Goal: Information Seeking & Learning: Learn about a topic

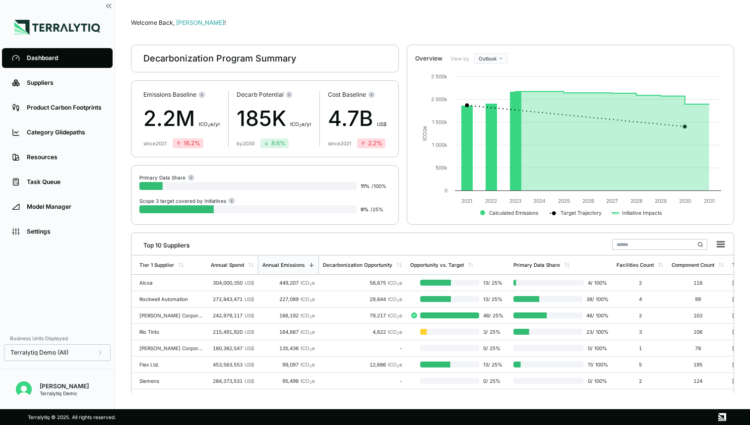
click at [268, 30] on div "Welcome Back, [PERSON_NAME] ! Decarbonization Program Summary Emissions Baselin…" at bounding box center [432, 204] width 603 height 377
click at [68, 112] on link "Product Carbon Footprints" at bounding box center [57, 108] width 111 height 20
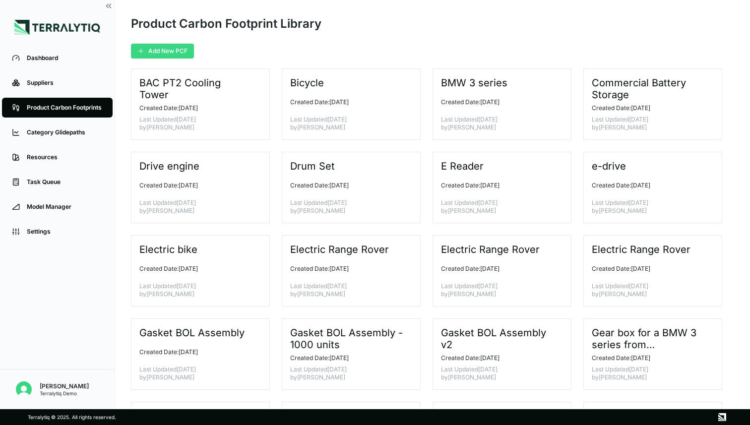
click at [173, 49] on button "Add New PCF" at bounding box center [162, 51] width 63 height 15
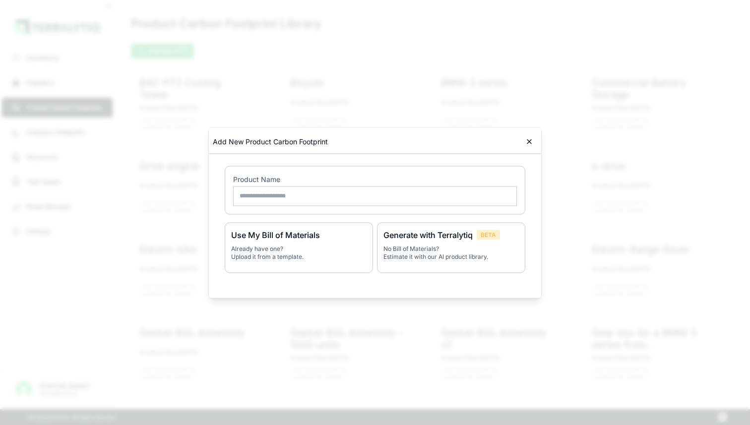
click at [338, 198] on input "text" at bounding box center [375, 196] width 284 height 20
type input "**********"
click at [456, 252] on p "No Bill of Materials? Estimate it with our AI product library." at bounding box center [450, 252] width 135 height 16
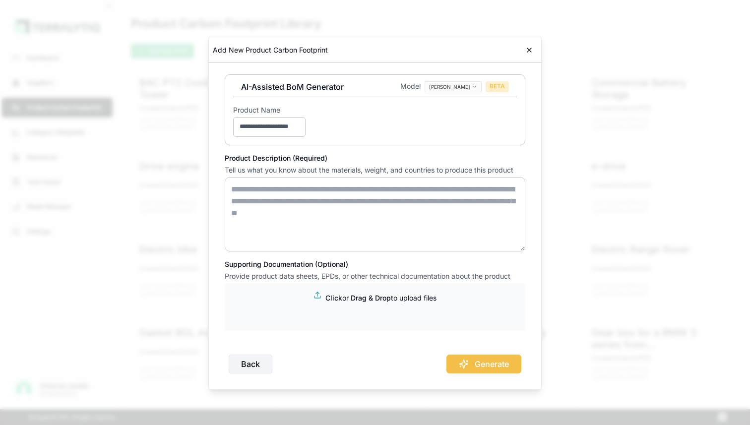
click at [260, 205] on textarea at bounding box center [375, 214] width 300 height 74
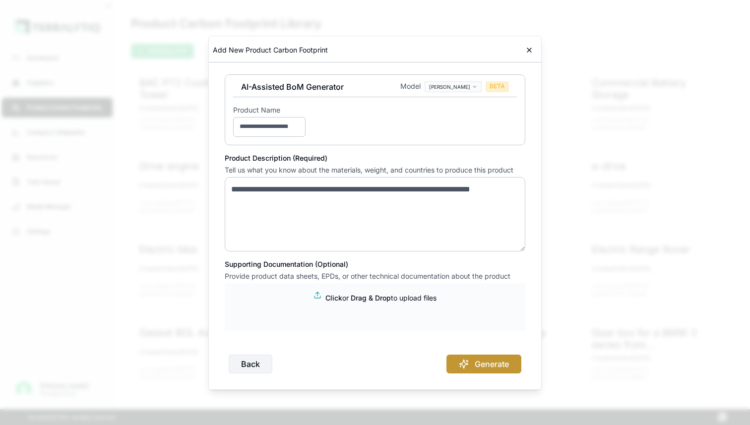
type textarea "**********"
click at [477, 369] on button "Generate" at bounding box center [483, 364] width 75 height 19
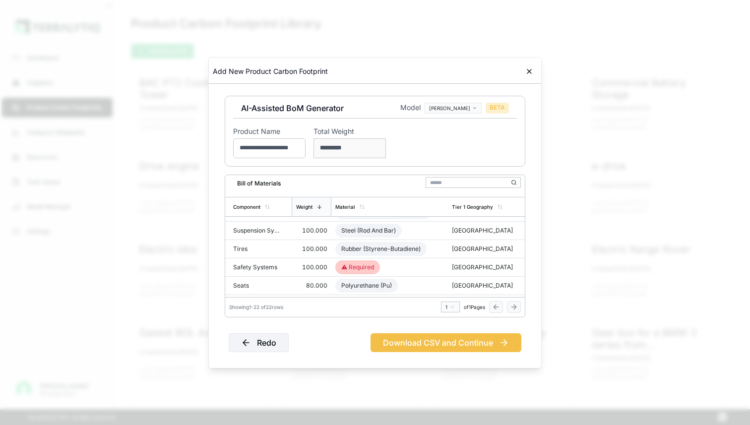
scroll to position [121, 0]
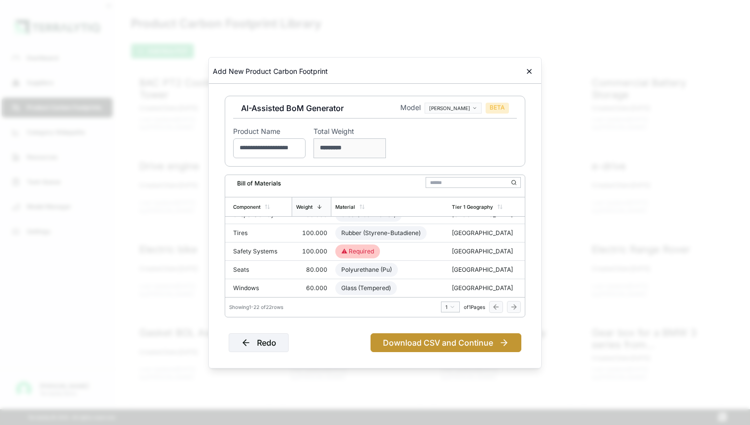
click at [416, 339] on button "Download CSV and Continue" at bounding box center [445, 342] width 151 height 19
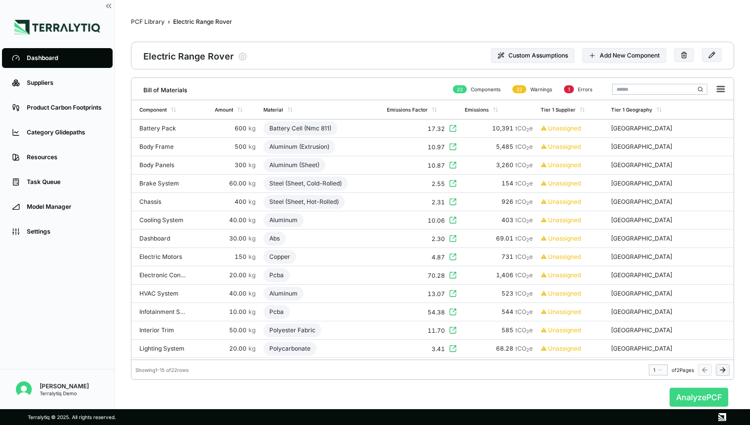
click at [700, 391] on button "Analyze PCF" at bounding box center [698, 397] width 59 height 19
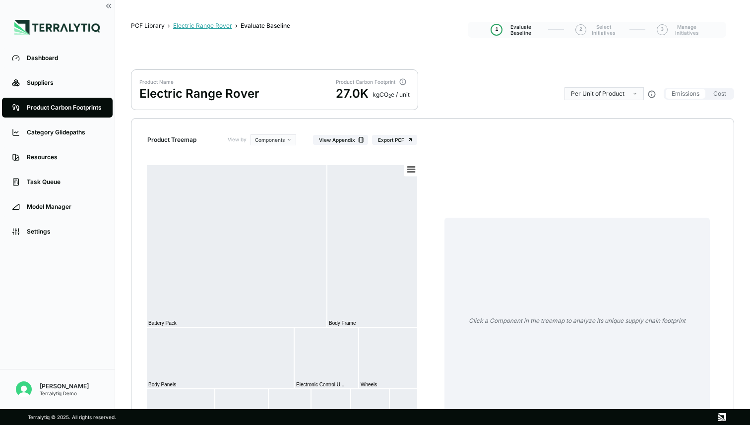
click at [199, 26] on div "Electric Range Rover" at bounding box center [202, 26] width 59 height 8
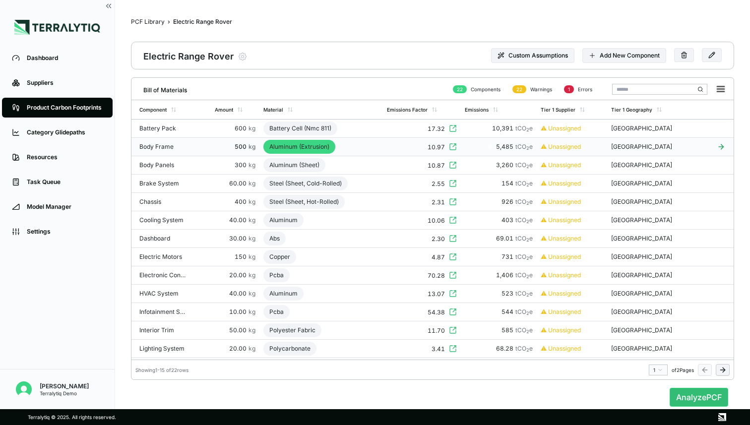
click at [297, 145] on div "Aluminum (Extrusion)" at bounding box center [299, 147] width 72 height 14
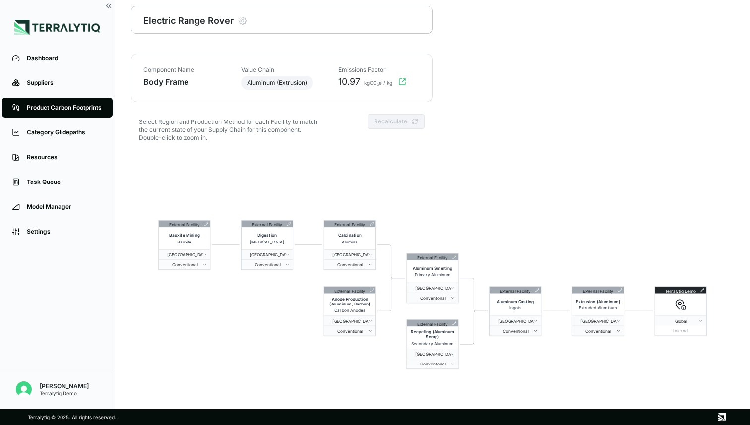
scroll to position [36, 0]
click at [497, 212] on div "External Facility Bauxite Mining Bauxite [GEOGRAPHIC_DATA] of America Conventio…" at bounding box center [432, 294] width 603 height 286
click at [372, 222] on icon at bounding box center [371, 223] width 3 height 3
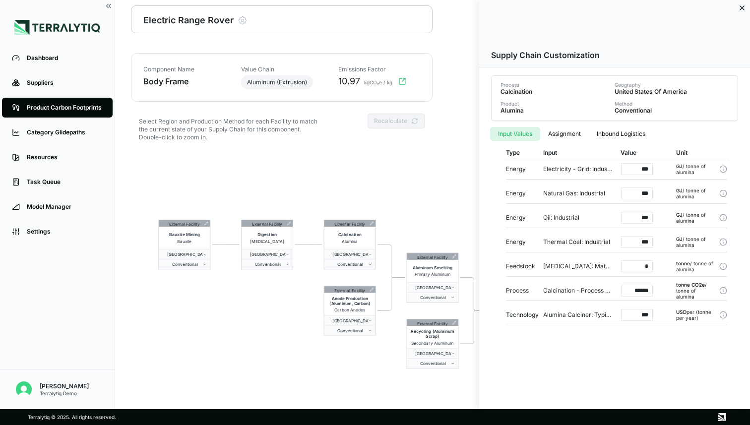
click at [425, 185] on div at bounding box center [375, 212] width 750 height 425
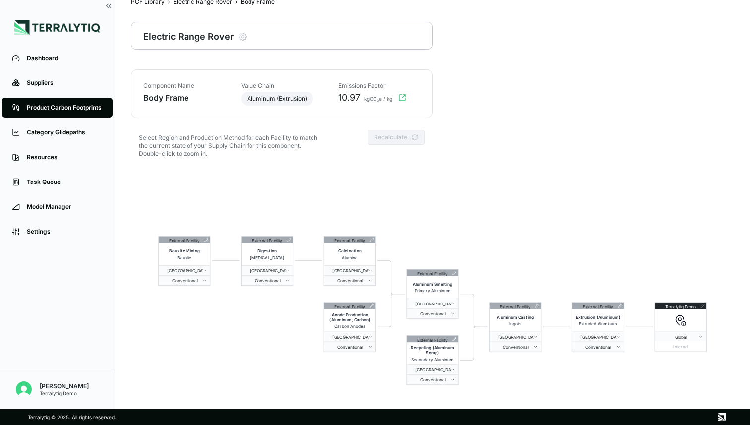
scroll to position [19, 0]
drag, startPoint x: 340, startPoint y: 99, endPoint x: 361, endPoint y: 99, distance: 21.3
click at [361, 99] on div "10.97 kgCO₂e / kg" at bounding box center [376, 99] width 88 height 12
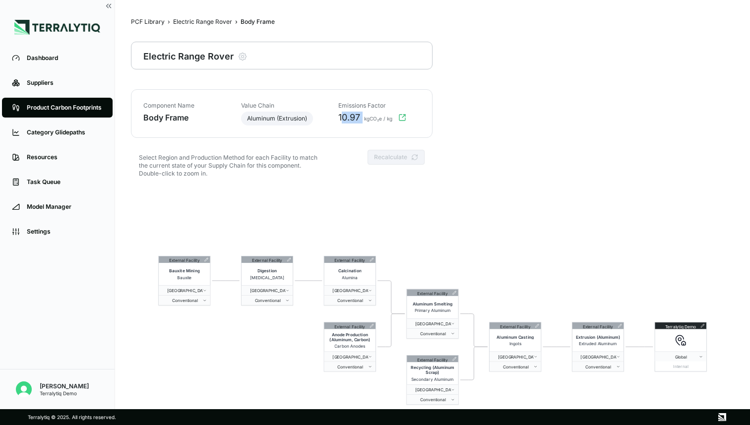
click at [347, 119] on span "10.97" at bounding box center [349, 118] width 22 height 12
click at [529, 368] on span "Conventional" at bounding box center [513, 366] width 41 height 5
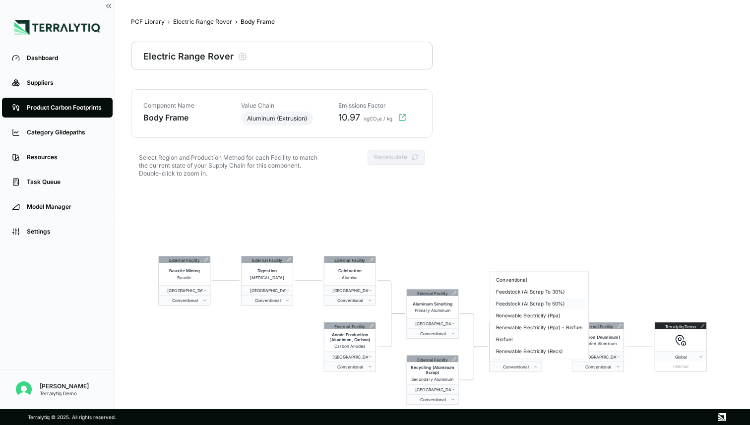
click at [538, 303] on div "Feedstock (Al Scrap To 50%)" at bounding box center [539, 304] width 94 height 12
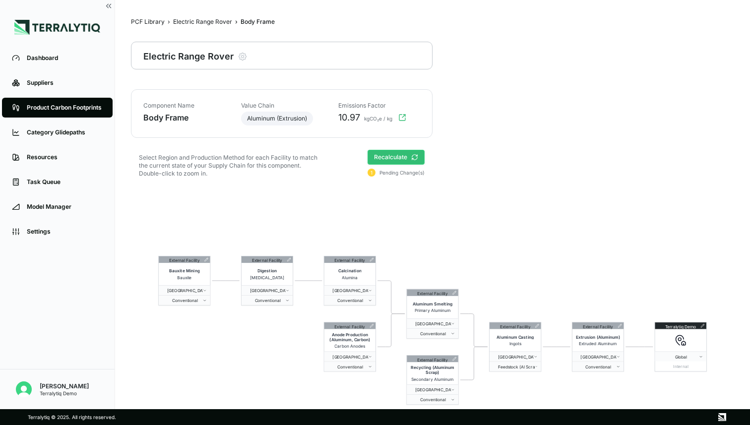
click at [408, 159] on button "Recalculate" at bounding box center [395, 157] width 57 height 15
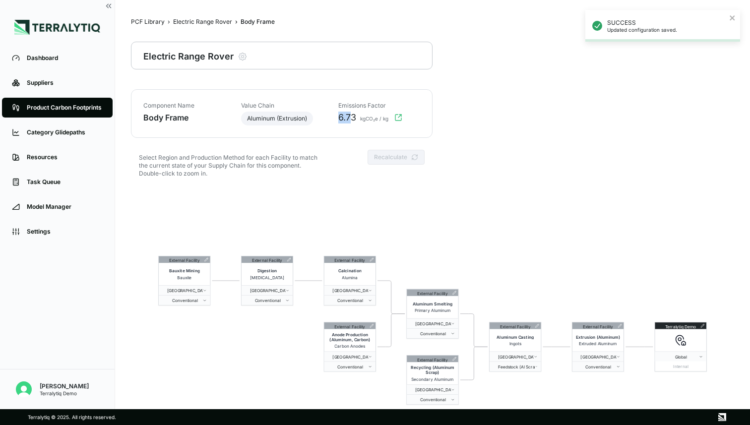
drag, startPoint x: 340, startPoint y: 116, endPoint x: 353, endPoint y: 116, distance: 12.9
click at [353, 116] on span "6.73" at bounding box center [347, 118] width 18 height 12
click at [209, 23] on div "Electric Range Rover" at bounding box center [202, 22] width 59 height 8
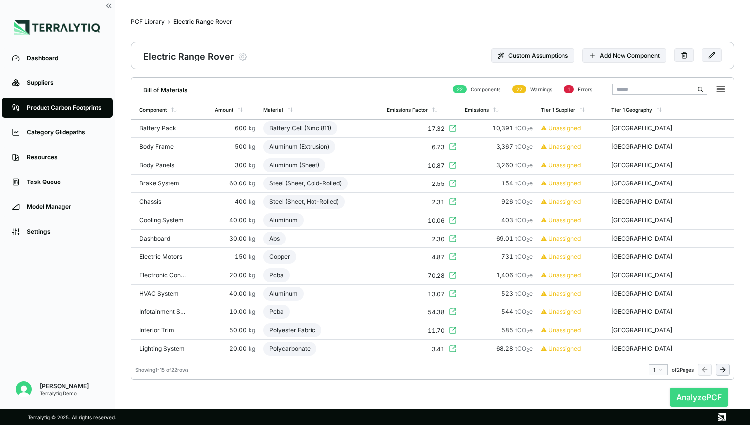
click at [694, 397] on button "Analyze PCF" at bounding box center [698, 397] width 59 height 19
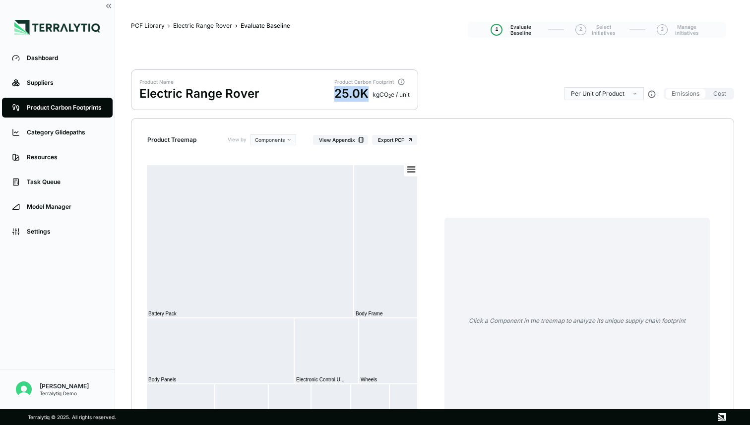
drag, startPoint x: 332, startPoint y: 94, endPoint x: 366, endPoint y: 95, distance: 34.2
click at [366, 95] on div "Product Name Electric Range Rover Product Carbon Footprint 25.0K kg CO 2 e / un…" at bounding box center [274, 89] width 287 height 41
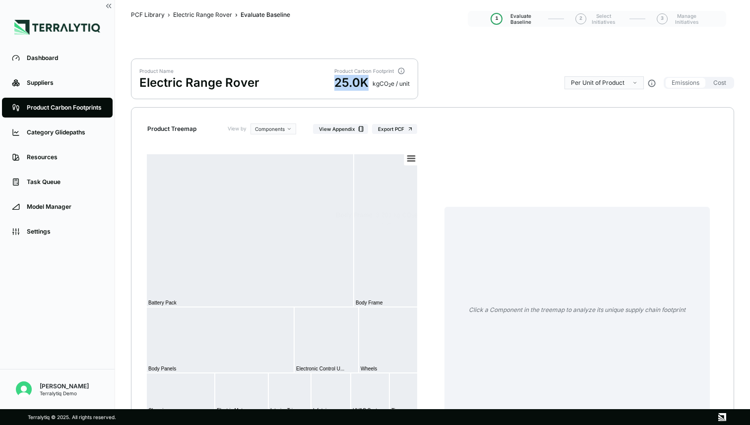
scroll to position [7, 0]
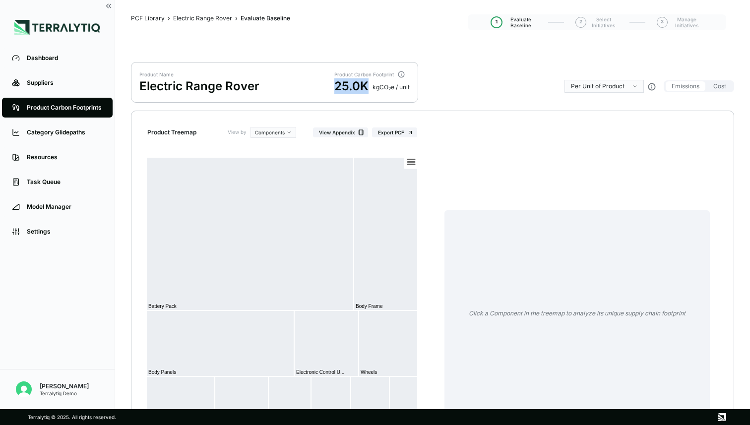
click at [348, 81] on div "25.0K" at bounding box center [351, 86] width 34 height 16
drag, startPoint x: 335, startPoint y: 84, endPoint x: 366, endPoint y: 85, distance: 31.3
click at [366, 85] on div "25.0K" at bounding box center [351, 86] width 34 height 16
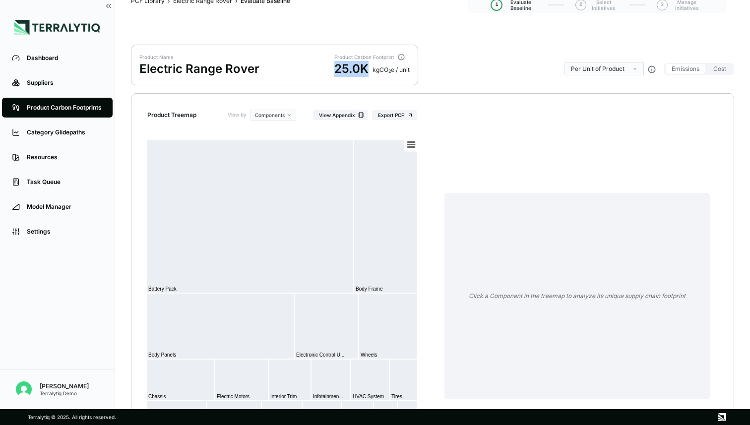
scroll to position [30, 0]
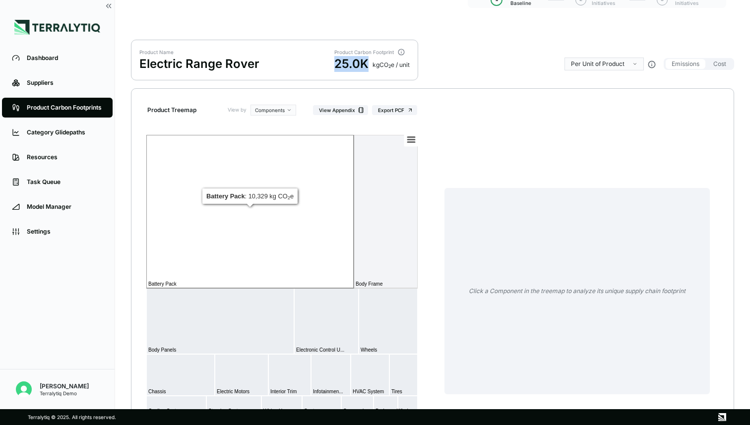
click at [275, 194] on rect at bounding box center [249, 211] width 207 height 153
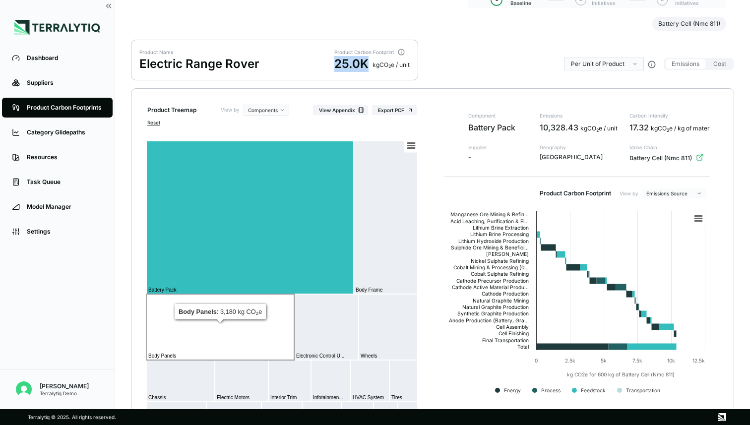
click at [267, 330] on rect at bounding box center [220, 327] width 148 height 66
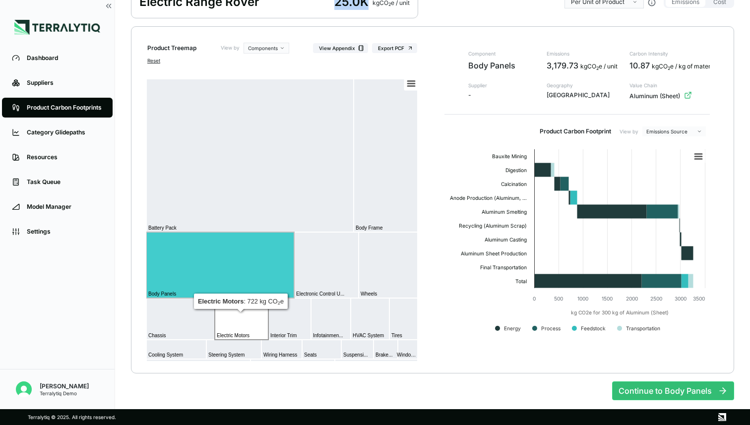
scroll to position [92, 0]
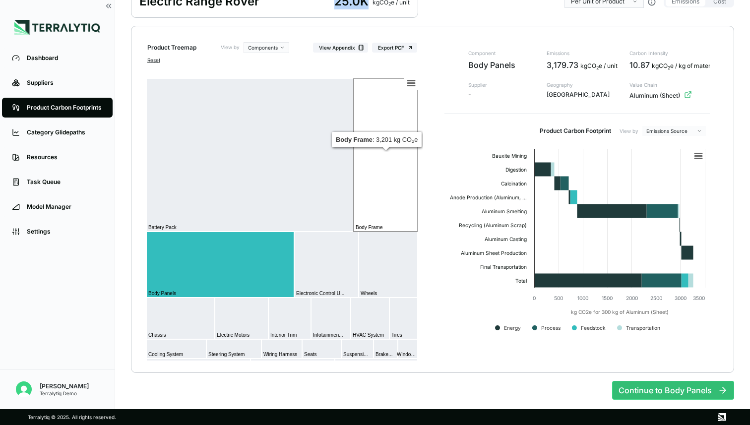
click at [385, 195] on rect at bounding box center [386, 154] width 64 height 153
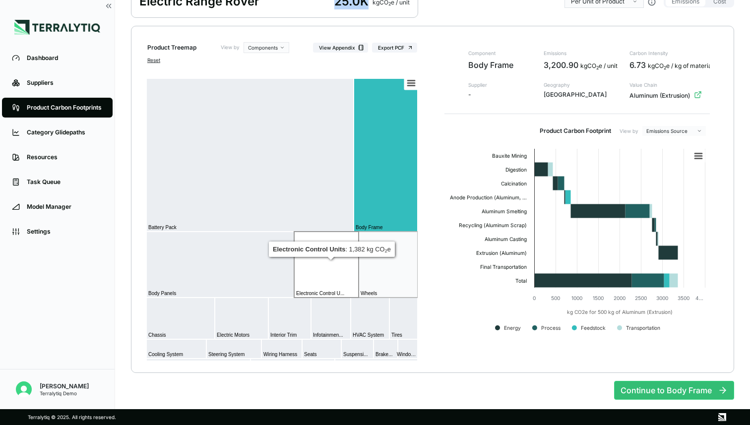
click at [320, 261] on rect at bounding box center [326, 265] width 64 height 66
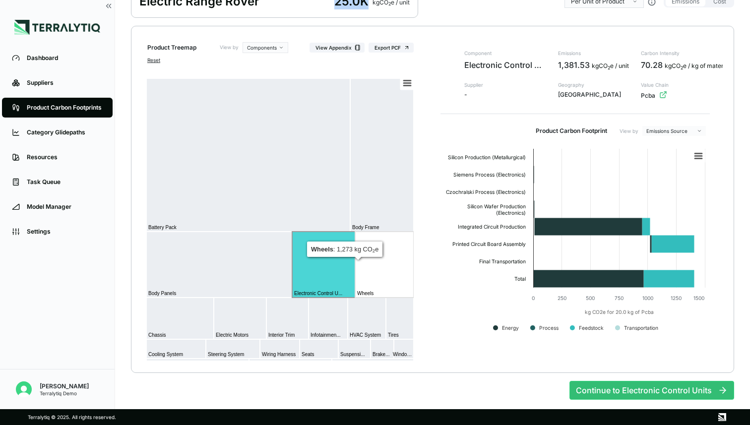
click at [384, 265] on rect at bounding box center [384, 265] width 59 height 66
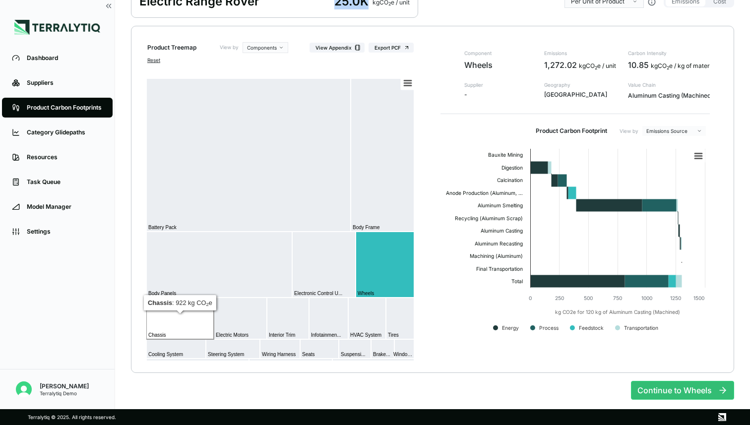
click at [202, 321] on rect at bounding box center [179, 319] width 67 height 42
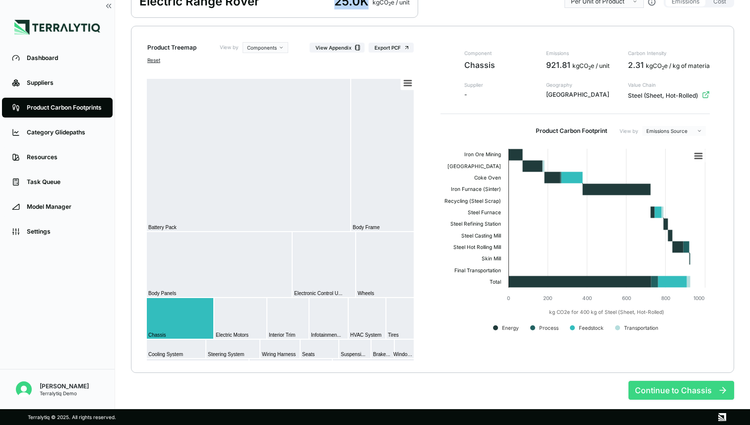
click at [671, 388] on button "Continue to Chassis" at bounding box center [681, 390] width 106 height 19
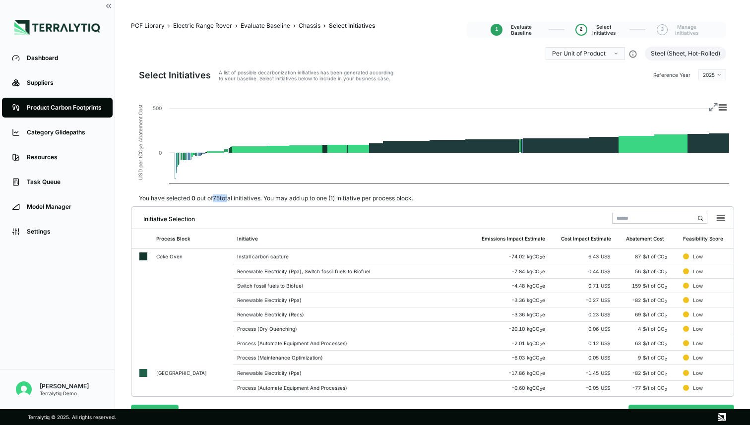
drag, startPoint x: 215, startPoint y: 197, endPoint x: 230, endPoint y: 197, distance: 14.4
click at [230, 197] on div "You have selected 0 out of 75 total initiatives. You may add up to one (1) init…" at bounding box center [276, 198] width 290 height 8
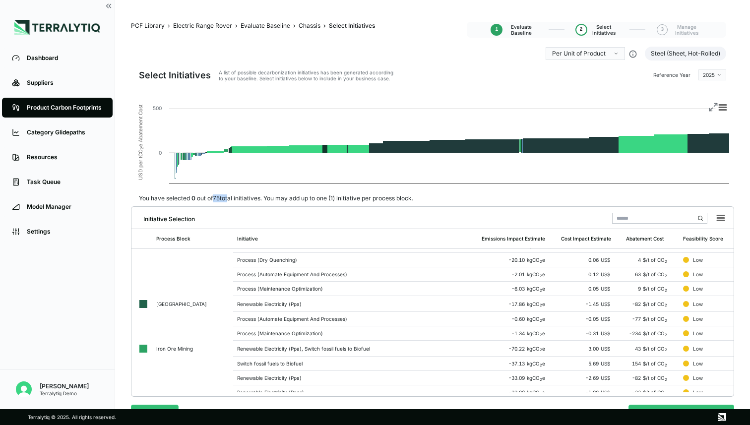
scroll to position [72, 0]
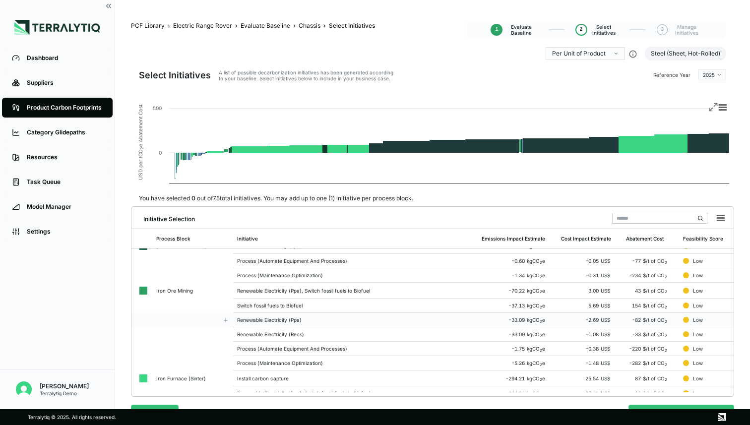
click at [266, 316] on td "Renewable Electricity (Ppa)" at bounding box center [355, 320] width 244 height 14
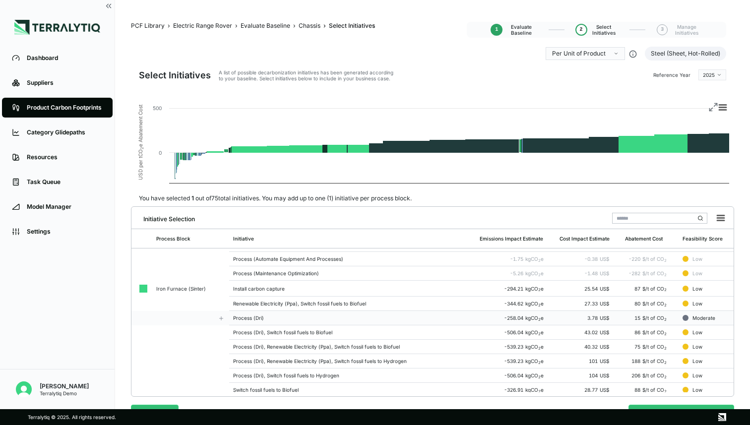
click at [263, 317] on div "Process (Dri)" at bounding box center [352, 318] width 238 height 6
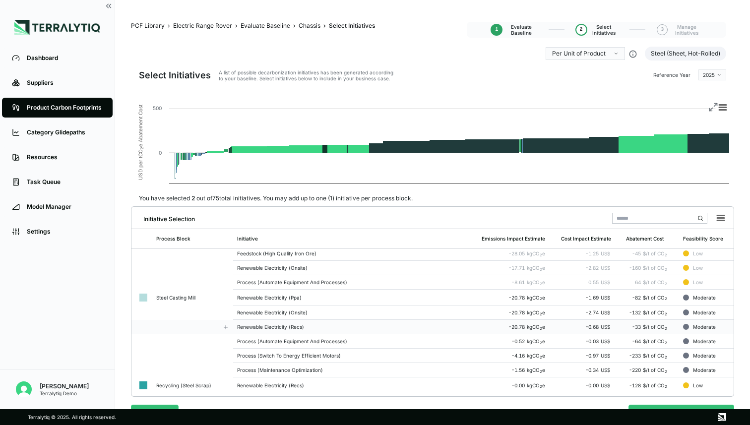
click at [262, 320] on td "Renewable Electricity (Recs)" at bounding box center [355, 327] width 244 height 14
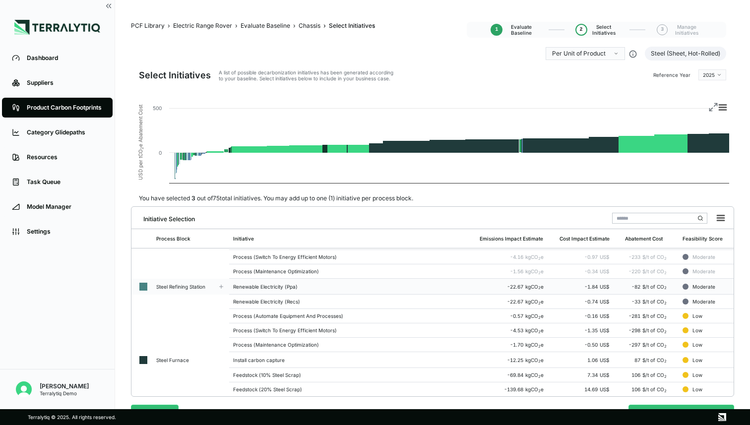
scroll to position [483, 0]
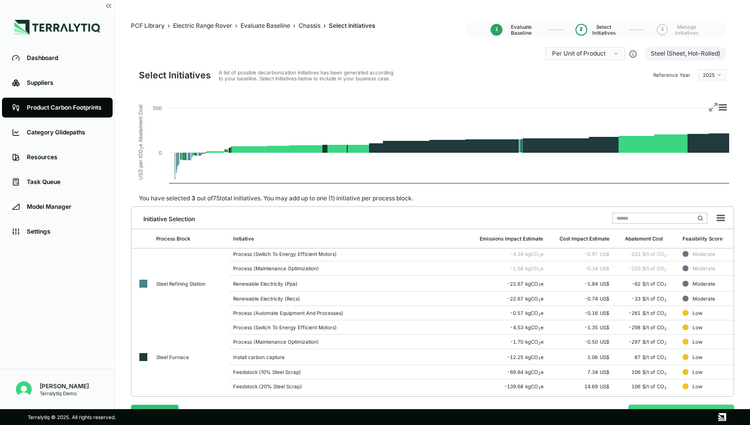
click at [664, 405] on button "Continue to Chassis" at bounding box center [681, 414] width 106 height 19
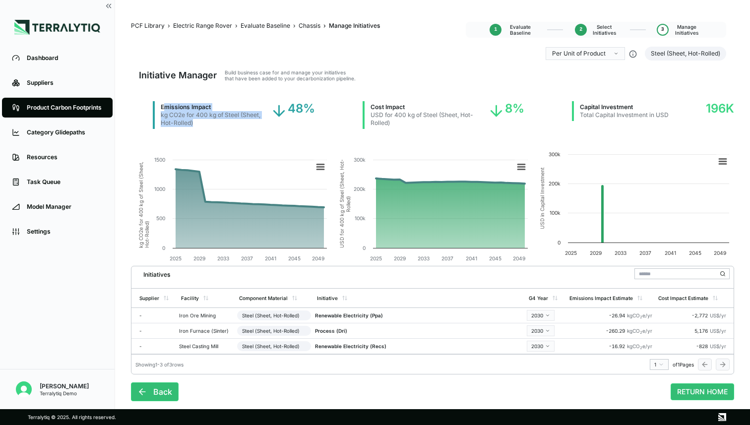
drag, startPoint x: 164, startPoint y: 105, endPoint x: 194, endPoint y: 125, distance: 36.2
click at [194, 125] on div "Emissions Impact kg CO2e for 400 kg of Steel (Sheet, Hot-Rolled)" at bounding box center [212, 115] width 118 height 28
drag, startPoint x: 289, startPoint y: 107, endPoint x: 312, endPoint y: 109, distance: 23.4
click at [312, 109] on div "48%" at bounding box center [292, 115] width 45 height 28
drag, startPoint x: 506, startPoint y: 107, endPoint x: 524, endPoint y: 109, distance: 18.0
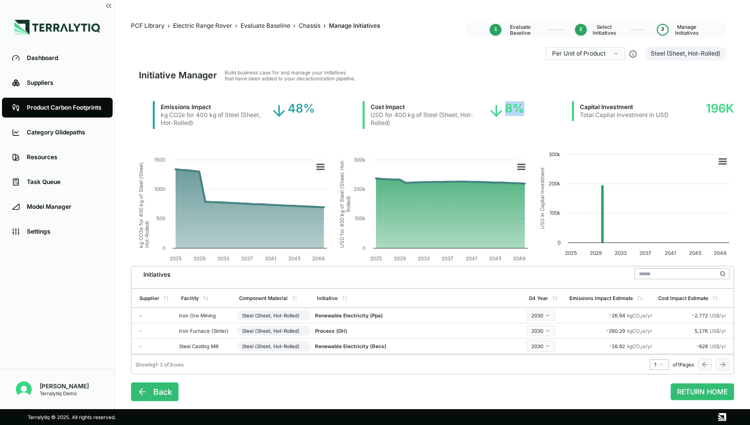
click at [524, 109] on div "8%" at bounding box center [505, 115] width 37 height 28
click at [49, 62] on div "Dashboard" at bounding box center [65, 58] width 76 height 8
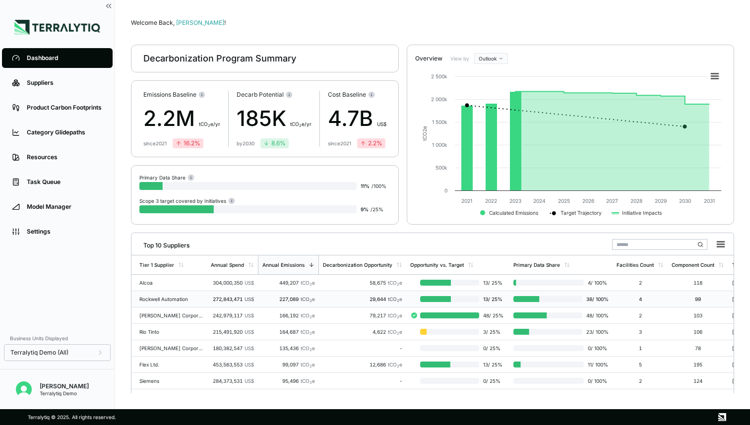
click at [329, 299] on div "29,644 tCO 2 e" at bounding box center [362, 299] width 79 height 6
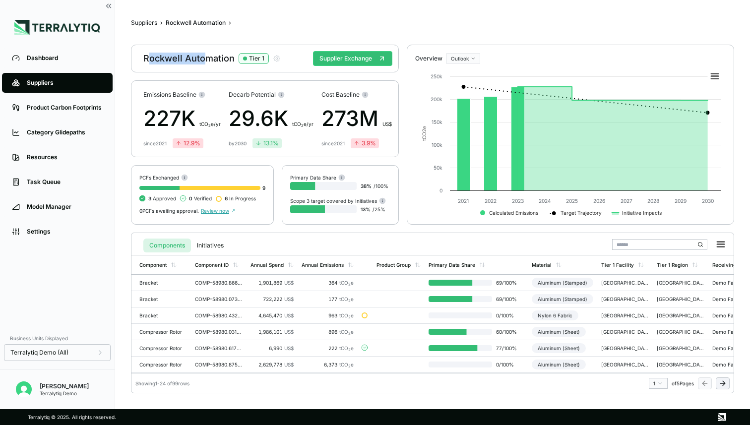
drag, startPoint x: 146, startPoint y: 60, endPoint x: 206, endPoint y: 60, distance: 59.5
click at [206, 60] on div "Rockwell Automation Tier 1" at bounding box center [211, 59] width 137 height 12
drag, startPoint x: 147, startPoint y: 118, endPoint x: 184, endPoint y: 118, distance: 37.2
click at [184, 118] on div "227K t CO 2 e/yr" at bounding box center [181, 119] width 77 height 32
drag, startPoint x: 235, startPoint y: 116, endPoint x: 295, endPoint y: 116, distance: 60.0
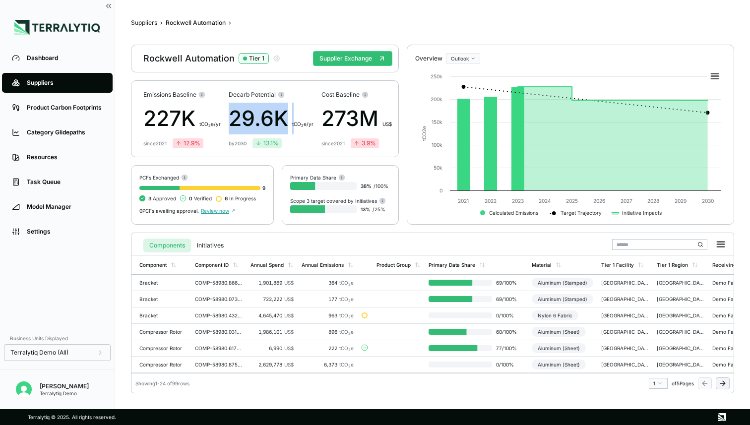
click at [295, 116] on div "29.6K t CO 2 e/yr" at bounding box center [271, 119] width 85 height 32
click at [178, 281] on div "Bracket" at bounding box center [163, 283] width 48 height 6
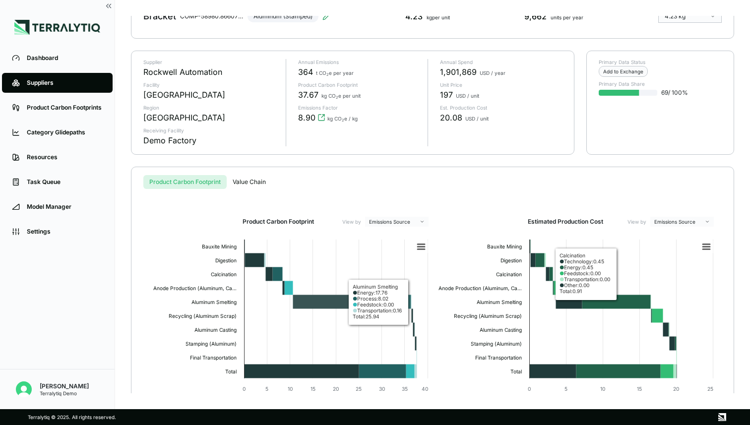
scroll to position [56, 0]
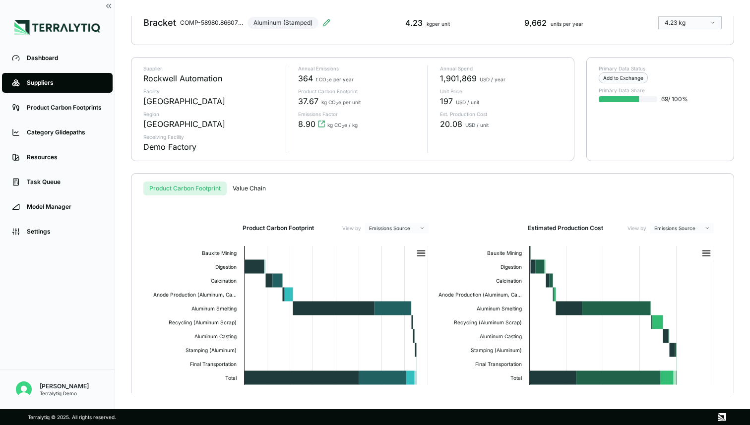
click at [62, 86] on div "Suppliers" at bounding box center [65, 83] width 76 height 8
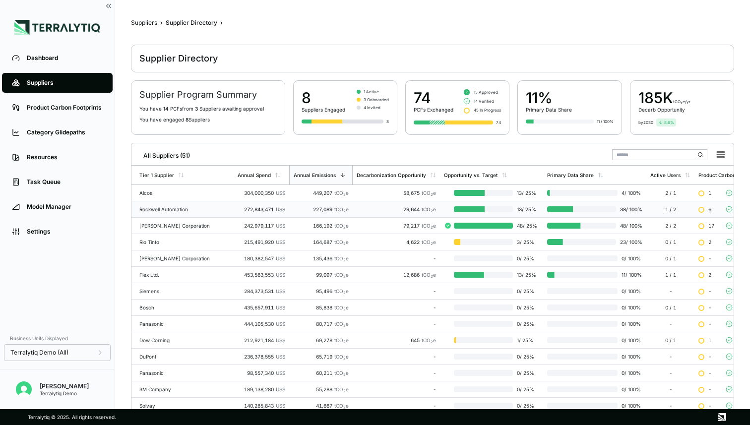
click at [201, 208] on td "Rockwell Automation" at bounding box center [182, 209] width 102 height 16
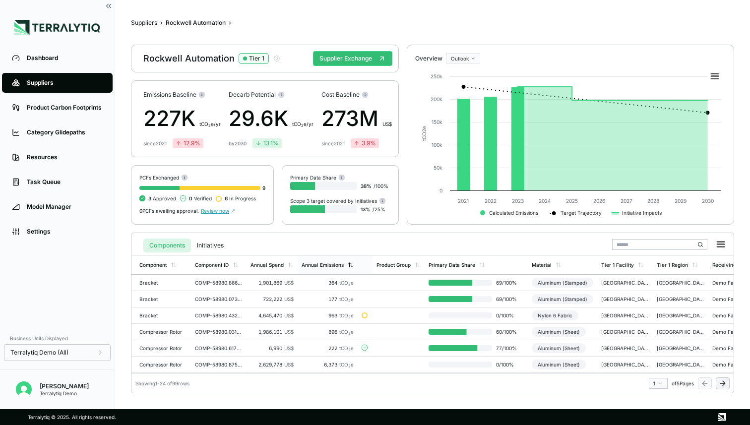
click at [342, 265] on div "Annual Emissions" at bounding box center [322, 265] width 42 height 6
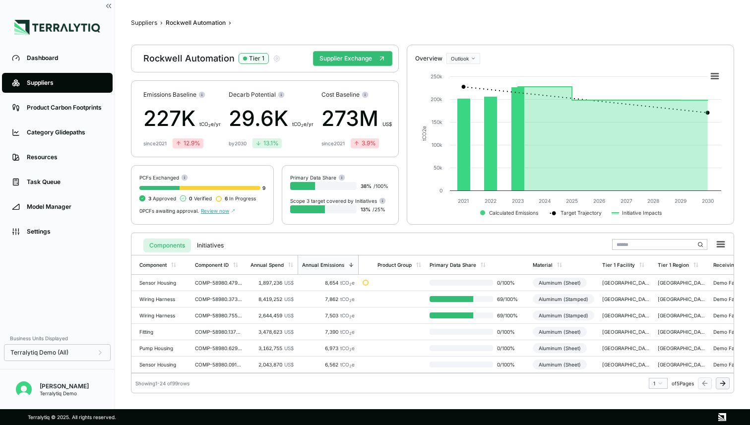
drag, startPoint x: 146, startPoint y: 59, endPoint x: 175, endPoint y: 60, distance: 28.8
click at [175, 60] on div "Rockwell Automation Tier 1" at bounding box center [211, 59] width 137 height 12
click at [343, 58] on button "Supplier Exchange" at bounding box center [352, 58] width 79 height 15
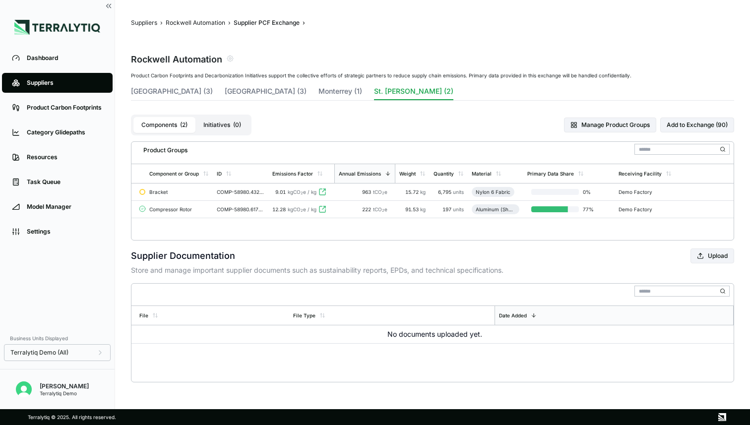
click at [201, 209] on div "Compressor Rotor" at bounding box center [179, 209] width 60 height 6
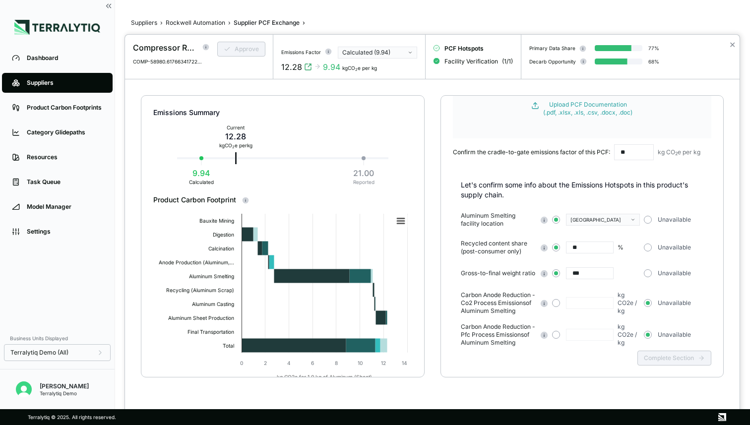
scroll to position [65, 0]
drag, startPoint x: 524, startPoint y: 151, endPoint x: 594, endPoint y: 151, distance: 70.4
click at [594, 151] on div "Confirm the cradle-to-gate emissions factor of this PCF:" at bounding box center [531, 151] width 157 height 8
drag, startPoint x: 229, startPoint y: 136, endPoint x: 247, endPoint y: 135, distance: 18.4
click at [247, 135] on div "12.28" at bounding box center [235, 136] width 33 height 12
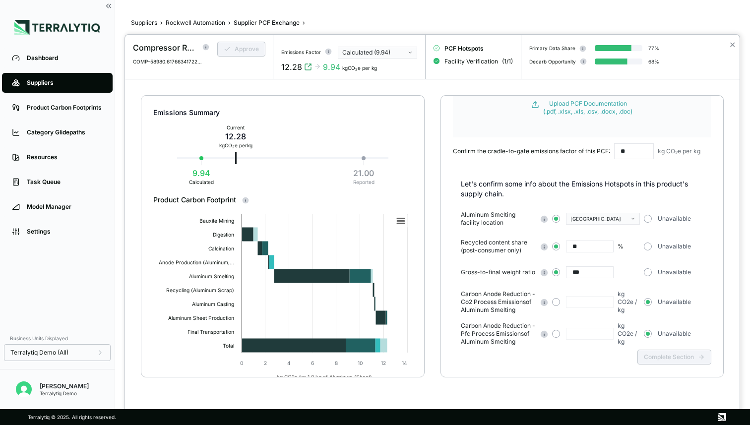
click at [50, 58] on div at bounding box center [375, 212] width 750 height 425
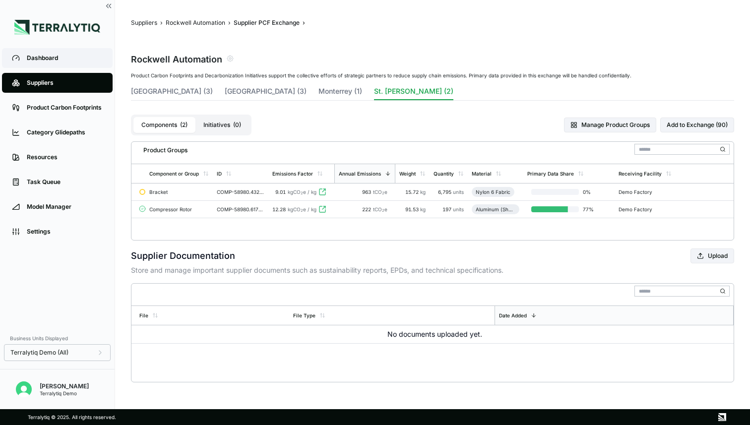
click at [49, 60] on div "Dashboard" at bounding box center [65, 58] width 76 height 8
